Goal: Information Seeking & Learning: Check status

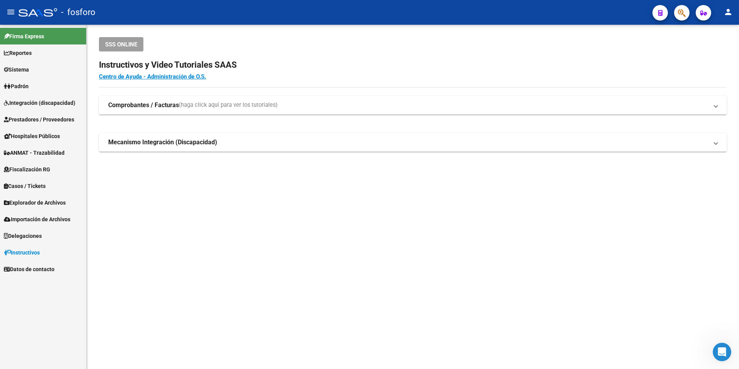
click at [676, 13] on button "button" at bounding box center [682, 12] width 15 height 15
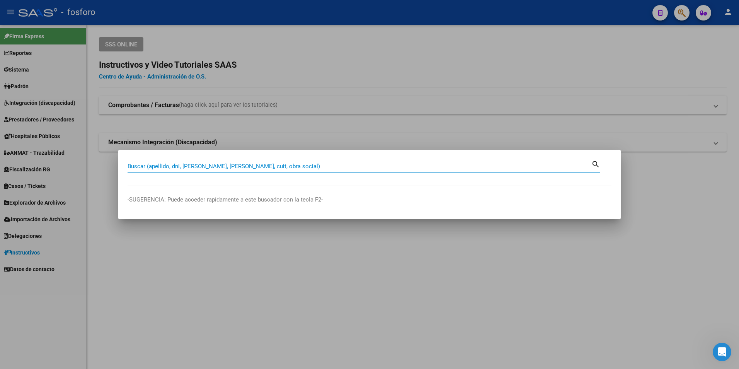
click at [274, 171] on div "Buscar (apellido, dni, [PERSON_NAME], [PERSON_NAME], cuit, obra social)" at bounding box center [360, 167] width 464 height 12
click at [274, 167] on input "Buscar (apellido, dni, [PERSON_NAME], [PERSON_NAME], cuit, obra social)" at bounding box center [360, 166] width 464 height 7
paste input "20282775795"
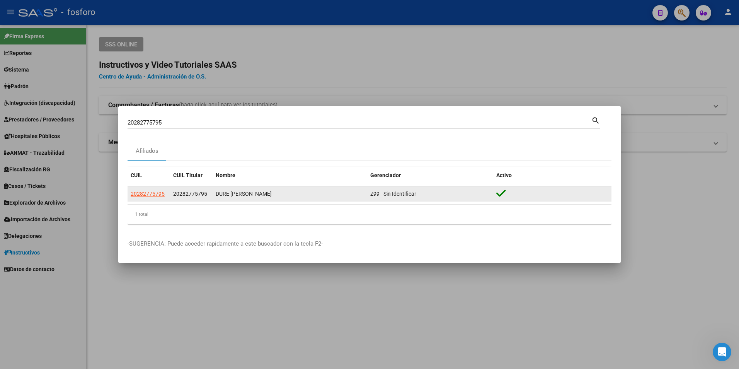
click at [155, 197] on app-link-go-to "20282775795" at bounding box center [148, 194] width 34 height 9
click at [155, 194] on span "20282775795" at bounding box center [148, 194] width 34 height 6
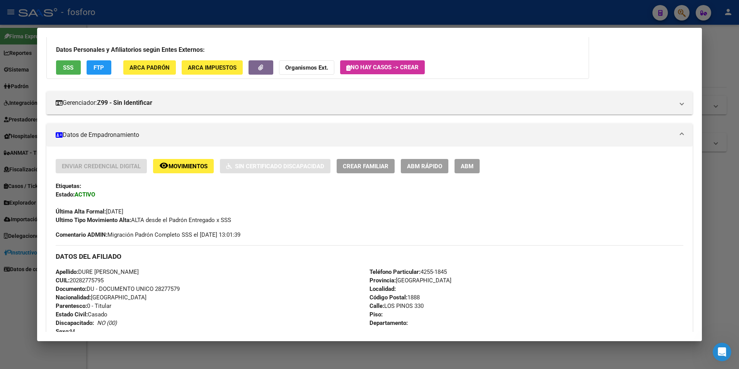
scroll to position [27, 0]
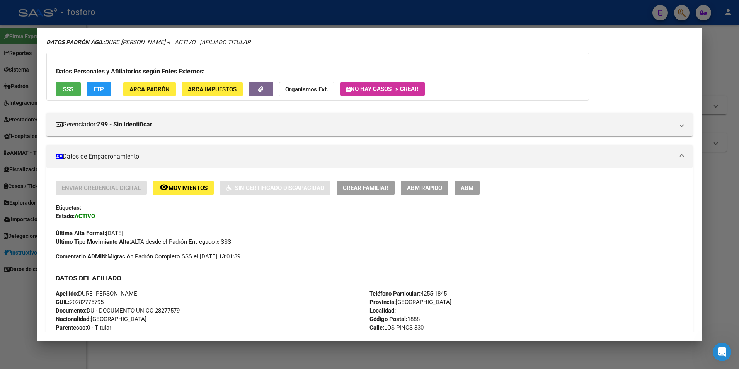
click at [727, 63] on div at bounding box center [369, 184] width 739 height 369
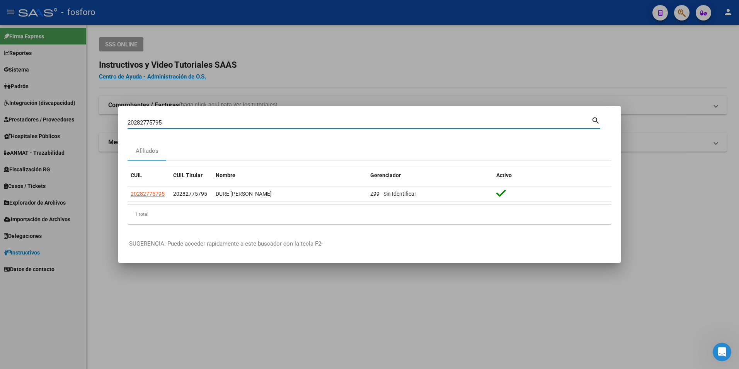
drag, startPoint x: 260, startPoint y: 119, endPoint x: 0, endPoint y: 79, distance: 263.0
click at [56, 118] on div "20282775795 Buscar (apellido, dni, cuil, nro traspaso, cuit, obra social) searc…" at bounding box center [369, 184] width 739 height 369
paste input "340562411"
type input "20340562411"
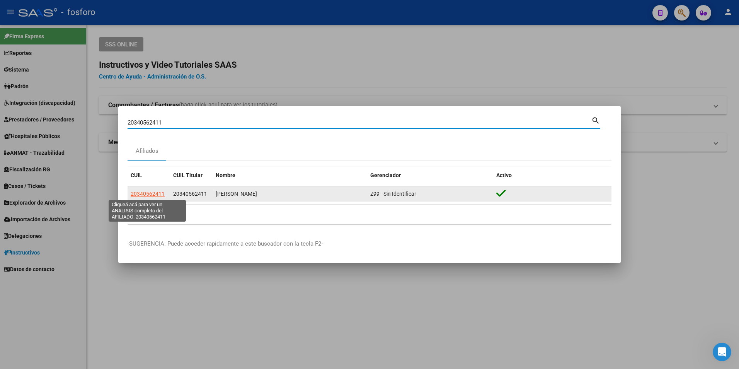
click at [138, 192] on span "20340562411" at bounding box center [148, 194] width 34 height 6
type textarea "20340562411"
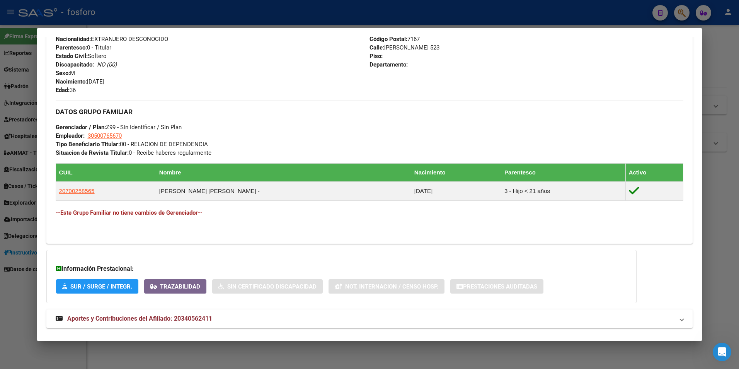
scroll to position [301, 0]
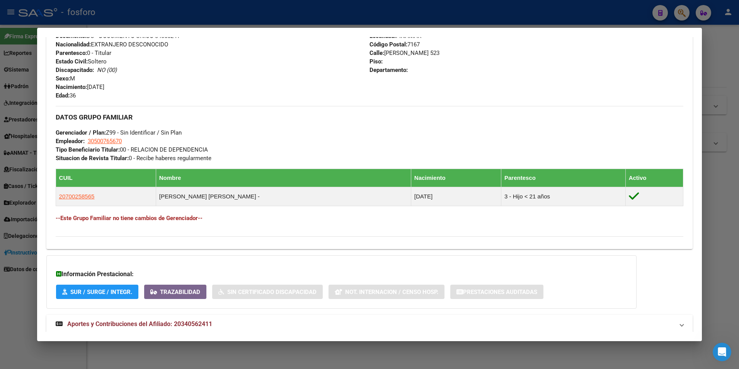
click at [733, 94] on div at bounding box center [369, 184] width 739 height 369
